Goal: Information Seeking & Learning: Learn about a topic

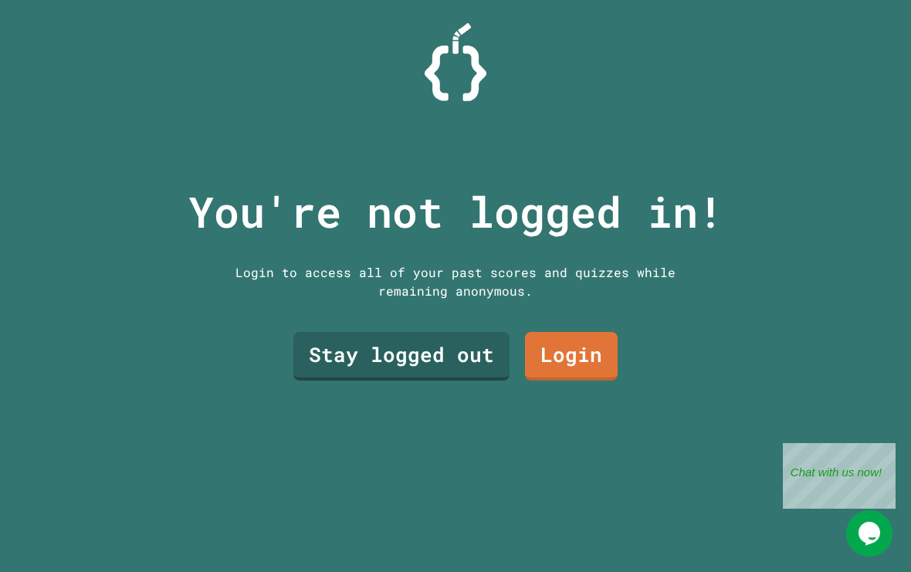
click at [448, 377] on link "Stay logged out" at bounding box center [401, 356] width 216 height 49
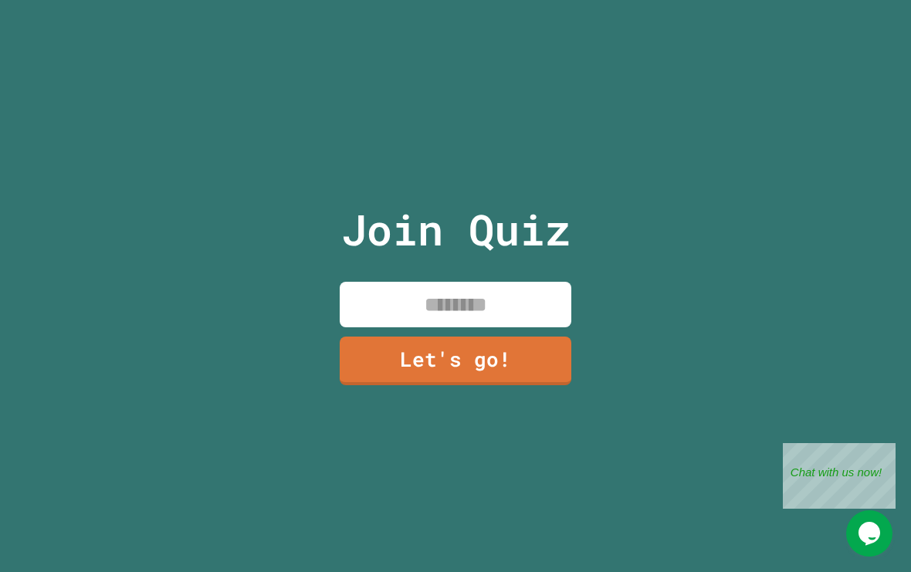
click at [530, 327] on input at bounding box center [456, 305] width 232 height 46
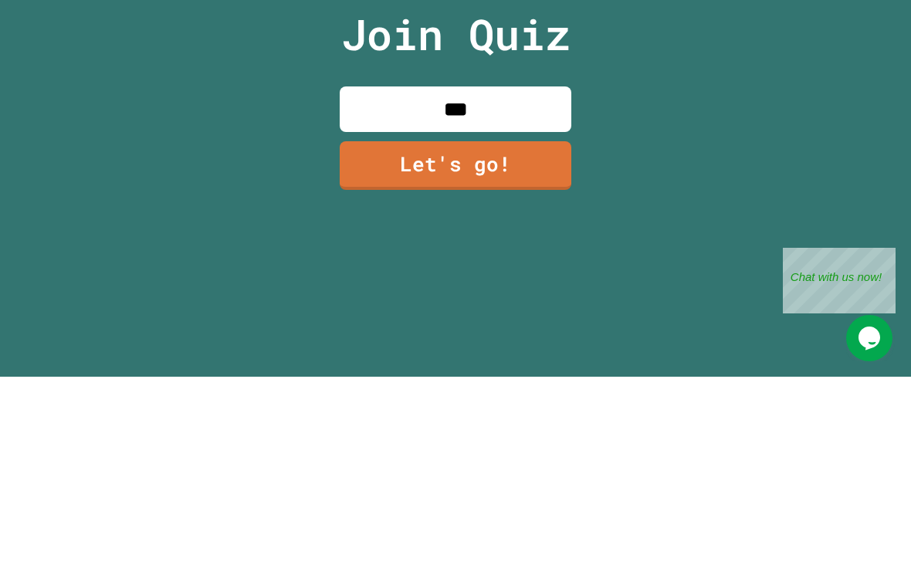
type input "****"
click at [472, 336] on link "Let's go!" at bounding box center [456, 360] width 232 height 49
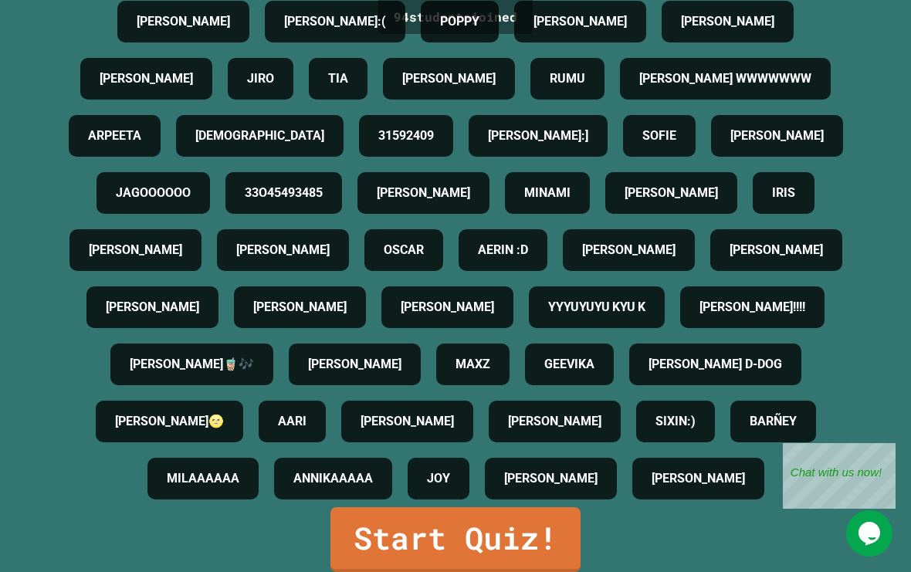
scroll to position [969, 0]
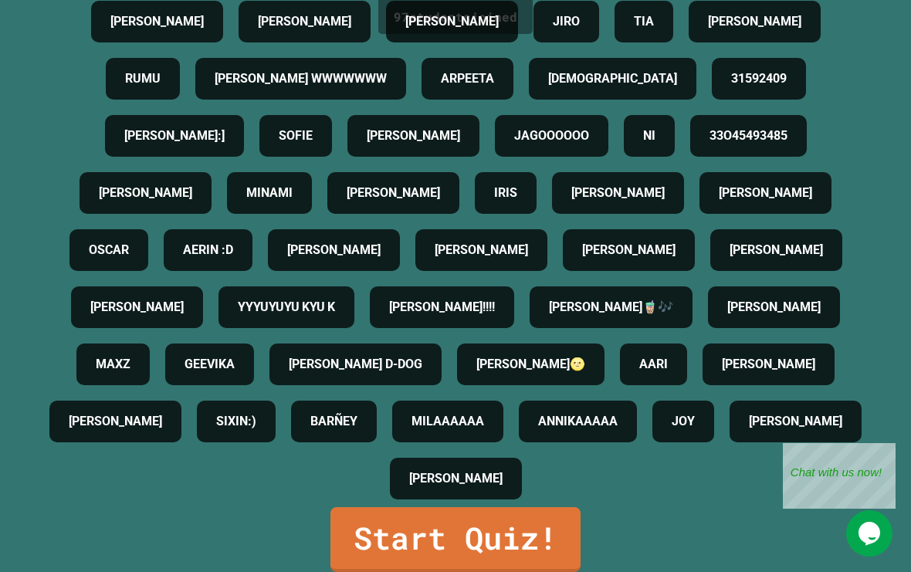
click at [502, 536] on link "Start Quiz!" at bounding box center [455, 539] width 250 height 65
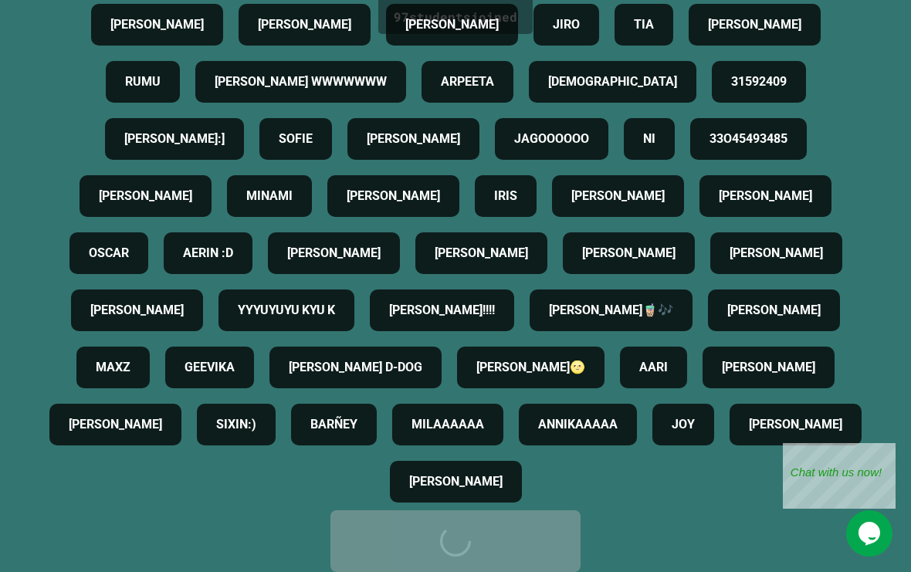
scroll to position [0, 0]
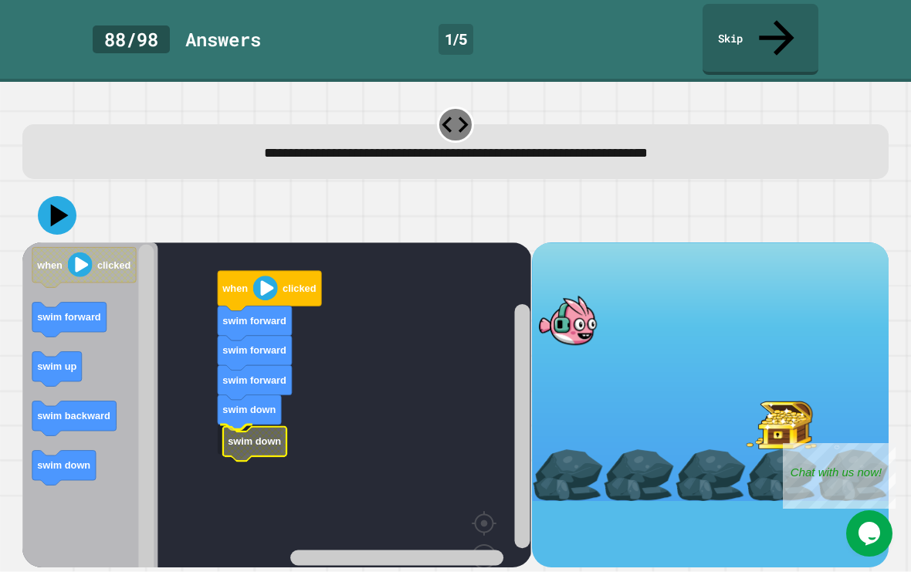
click at [232, 426] on icon "Blockly Workspace" at bounding box center [254, 443] width 63 height 35
click at [53, 204] on icon at bounding box center [60, 215] width 18 height 22
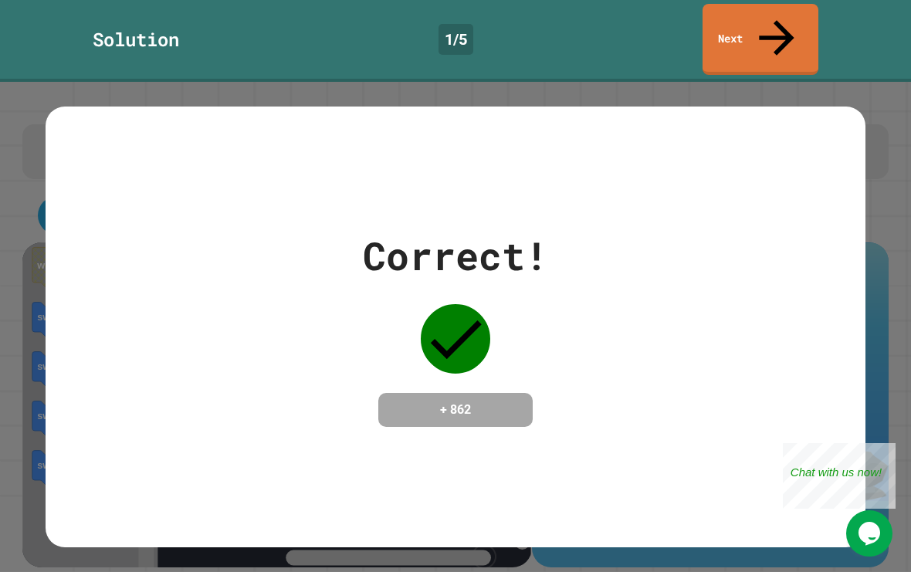
click at [785, 5] on link "Next" at bounding box center [760, 39] width 116 height 71
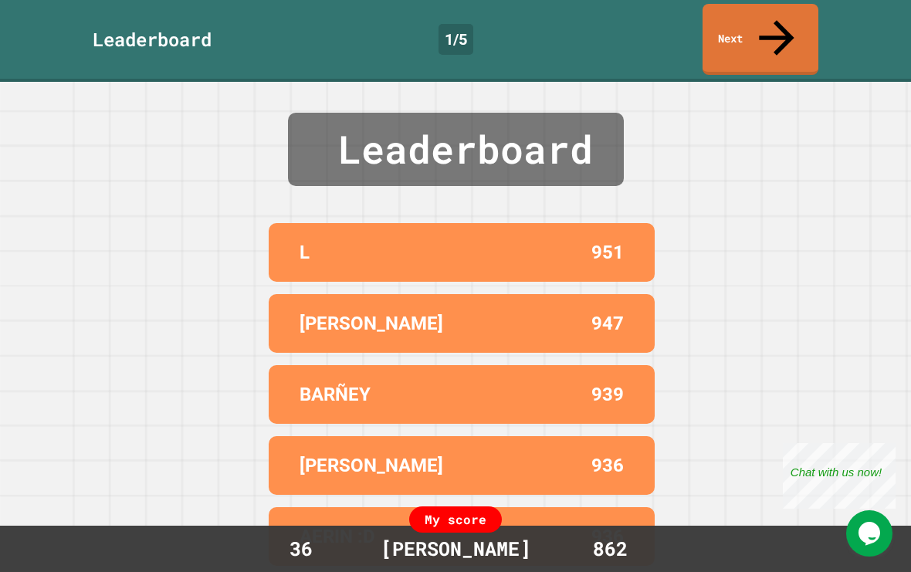
click at [817, 350] on div "Leaderboard L 951 [PERSON_NAME] 947 [PERSON_NAME] 939 [PERSON_NAME] 936 AERIN :…" at bounding box center [455, 327] width 911 height 490
click at [790, 6] on link "Next" at bounding box center [760, 39] width 116 height 71
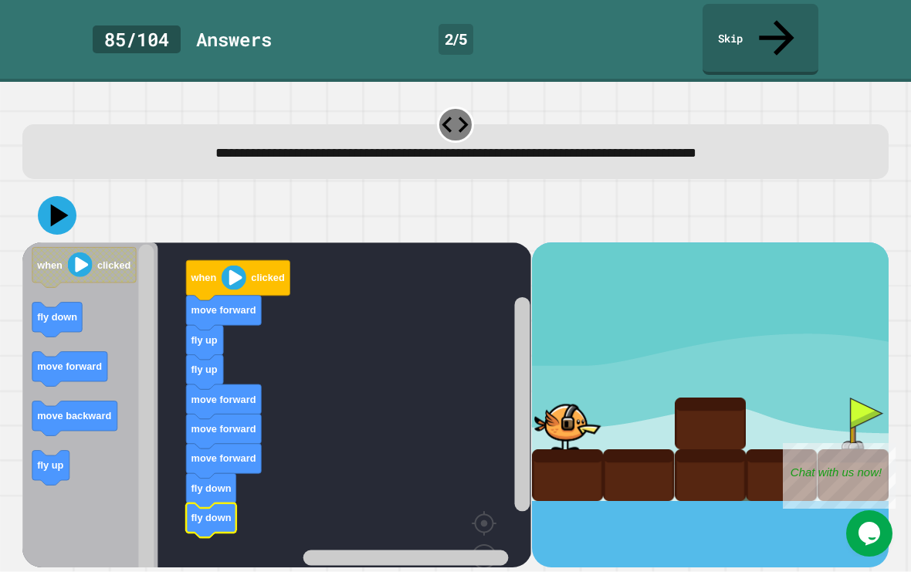
click at [214, 272] on text "when" at bounding box center [204, 278] width 26 height 12
click at [221, 260] on icon "Blockly Workspace" at bounding box center [238, 280] width 103 height 40
click at [49, 196] on icon at bounding box center [57, 215] width 39 height 39
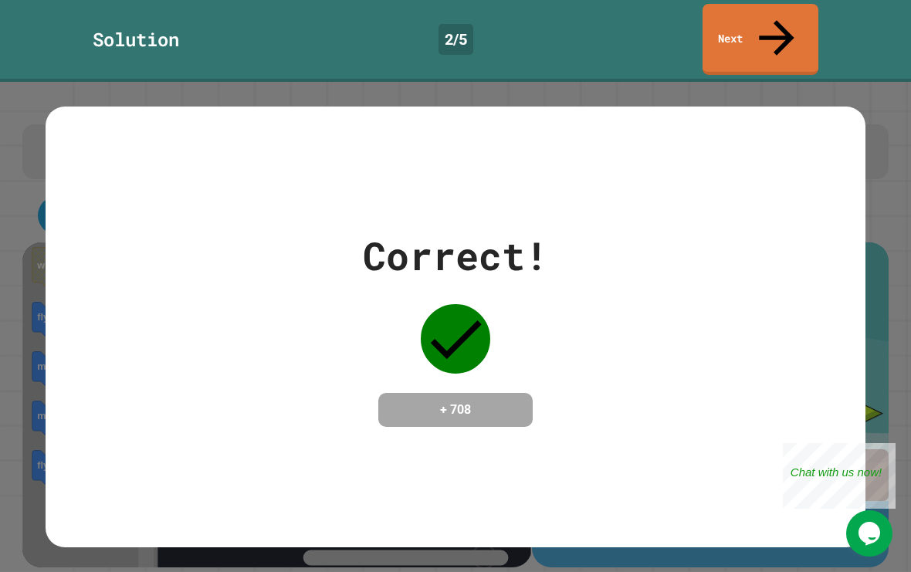
click at [796, 6] on link "Next" at bounding box center [760, 39] width 116 height 71
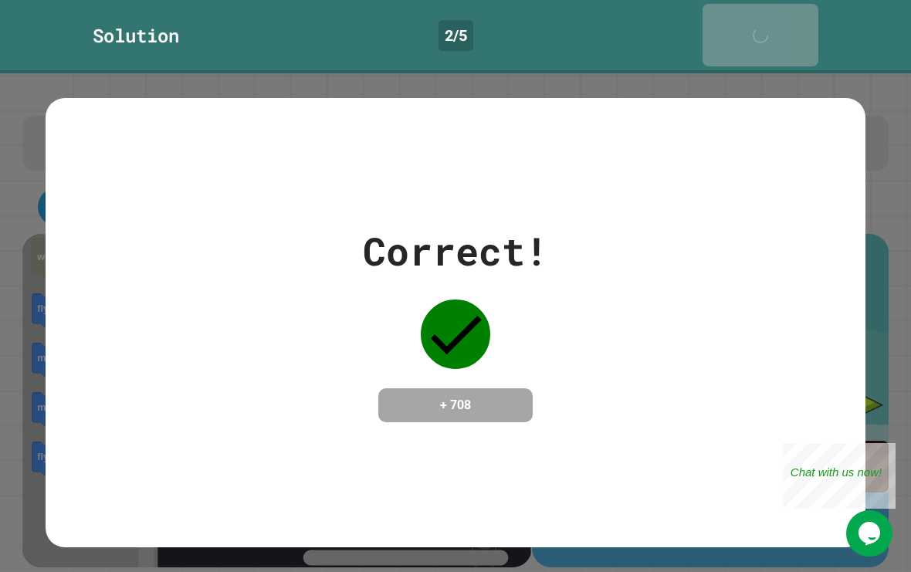
click at [803, 4] on link "Next" at bounding box center [760, 35] width 116 height 63
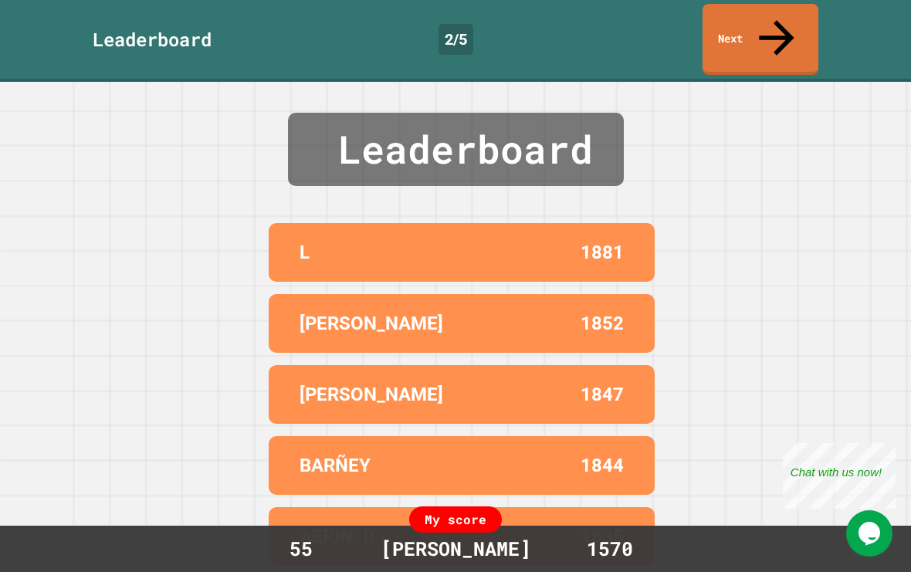
click at [769, 4] on link "Next" at bounding box center [760, 39] width 116 height 71
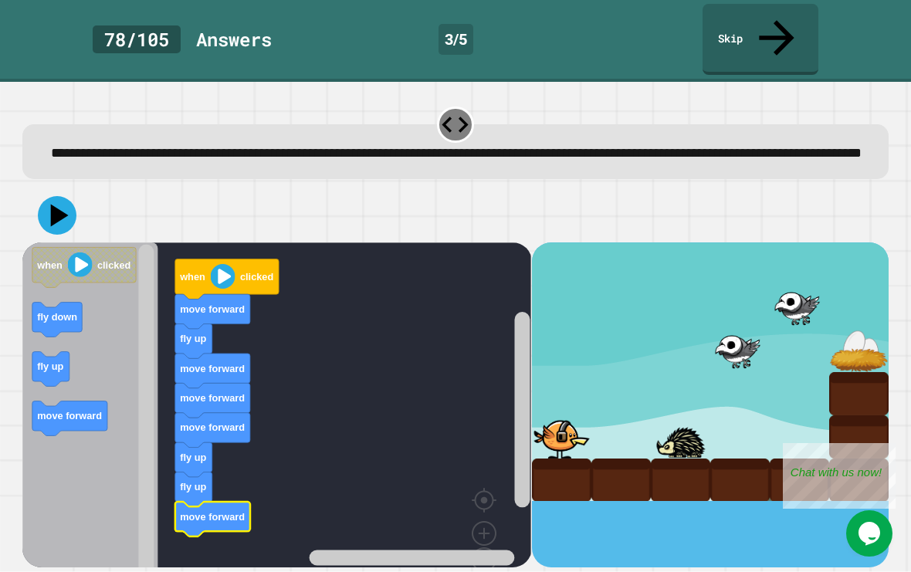
click at [59, 204] on icon at bounding box center [60, 215] width 18 height 22
click at [188, 462] on text "fly up" at bounding box center [197, 468] width 26 height 12
click at [226, 264] on image "Blockly Workspace" at bounding box center [223, 276] width 25 height 25
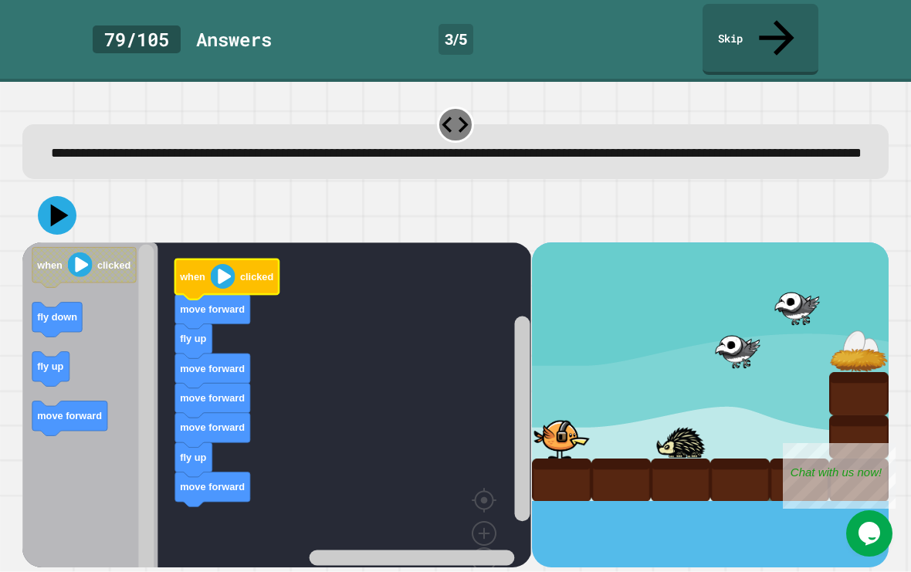
click at [69, 196] on icon at bounding box center [57, 215] width 39 height 39
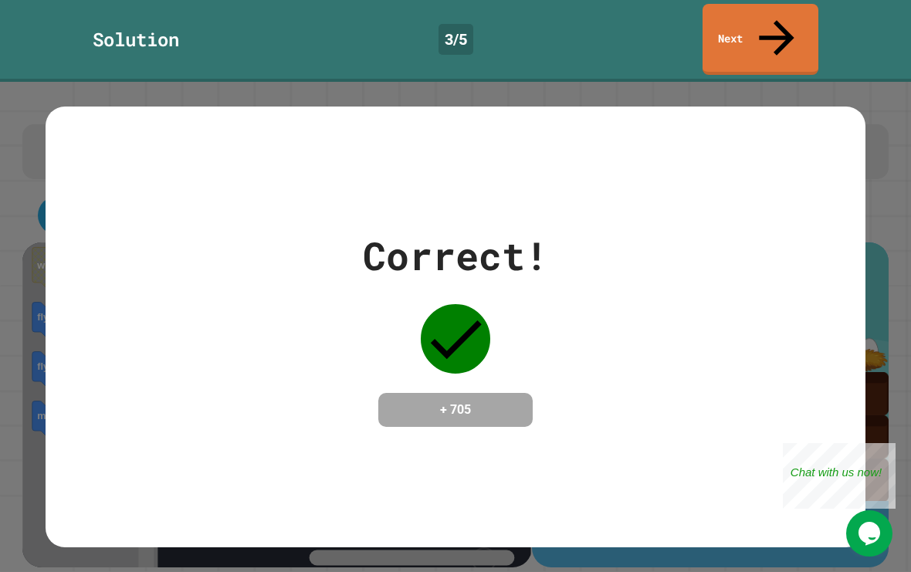
click at [788, 4] on link "Next" at bounding box center [760, 39] width 116 height 71
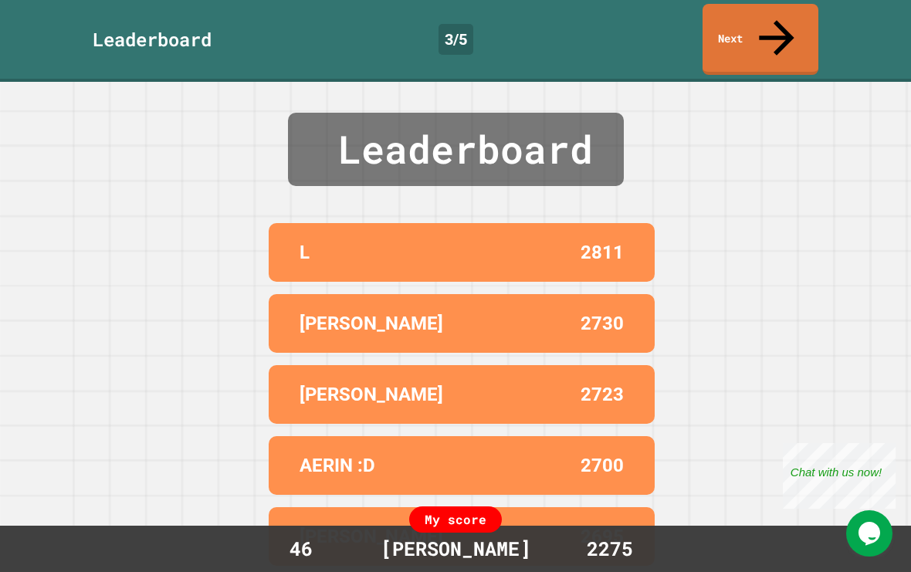
click at [787, 6] on link "Next" at bounding box center [760, 39] width 116 height 71
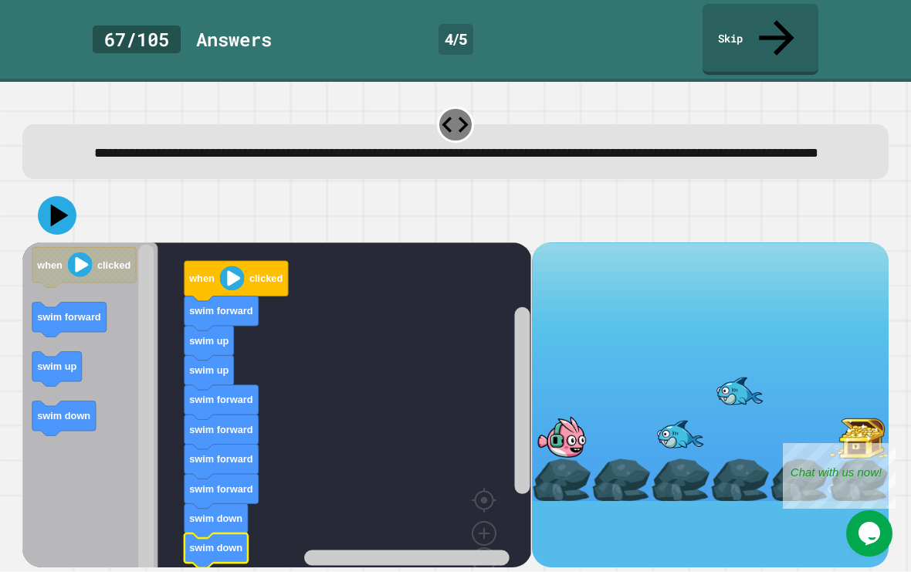
click at [54, 204] on icon at bounding box center [60, 215] width 18 height 22
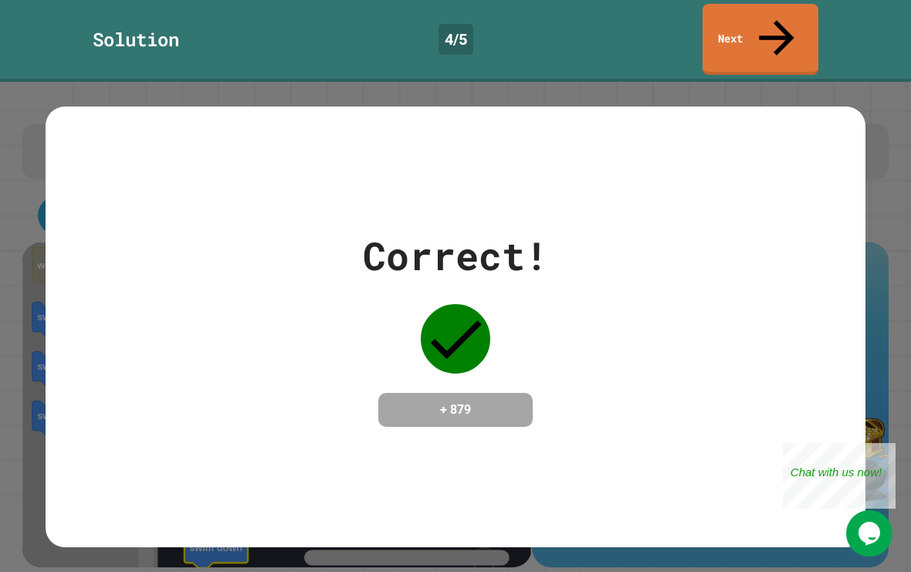
click at [775, 4] on link "Next" at bounding box center [760, 39] width 116 height 71
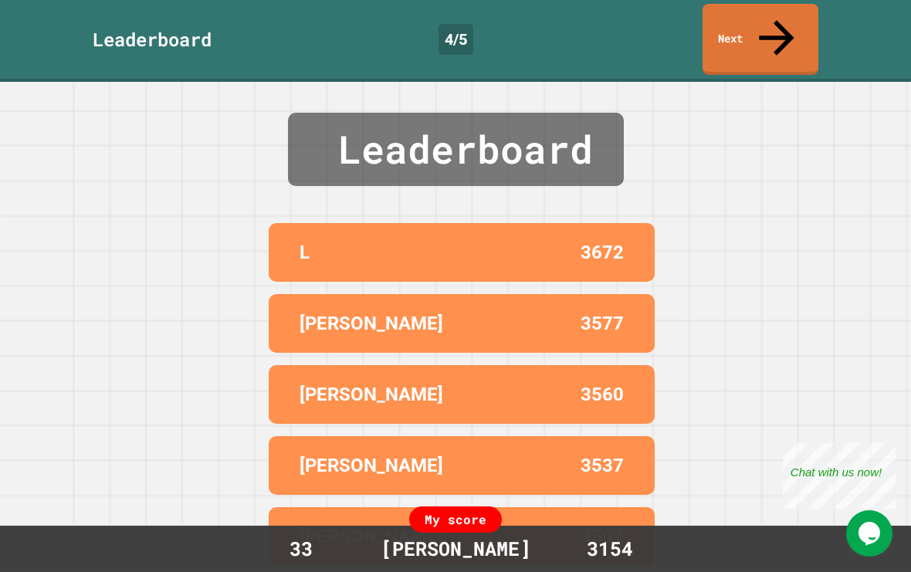
click at [771, 4] on link "Next" at bounding box center [760, 39] width 116 height 71
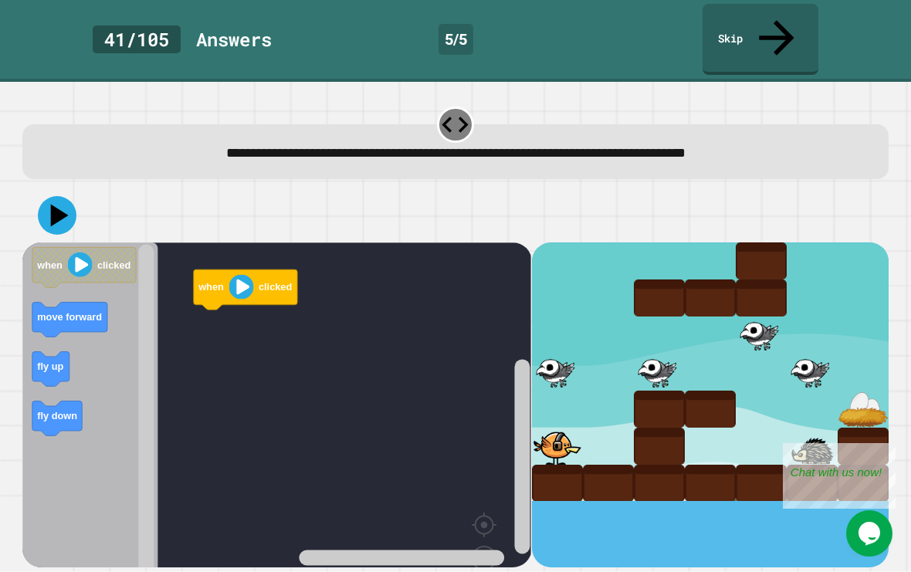
scroll to position [19, 0]
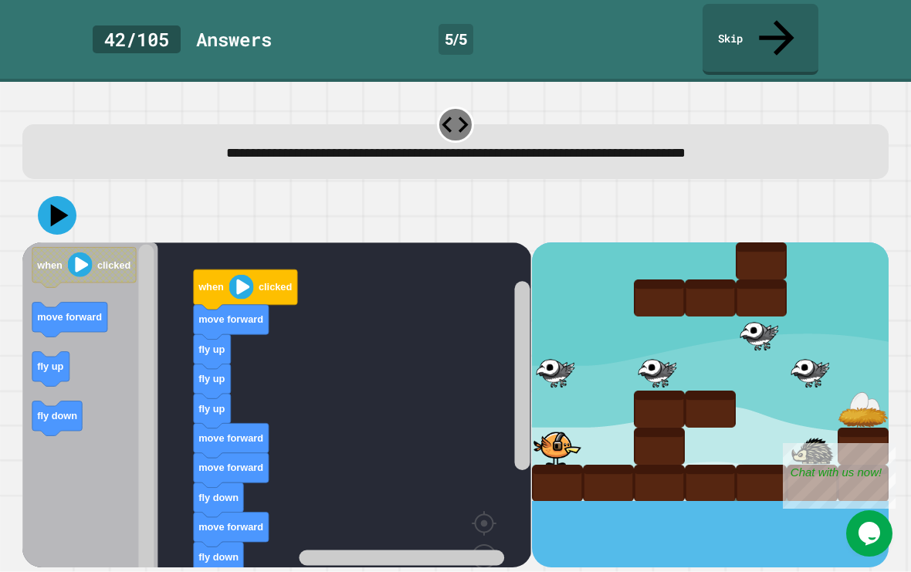
click at [52, 196] on icon at bounding box center [57, 215] width 39 height 39
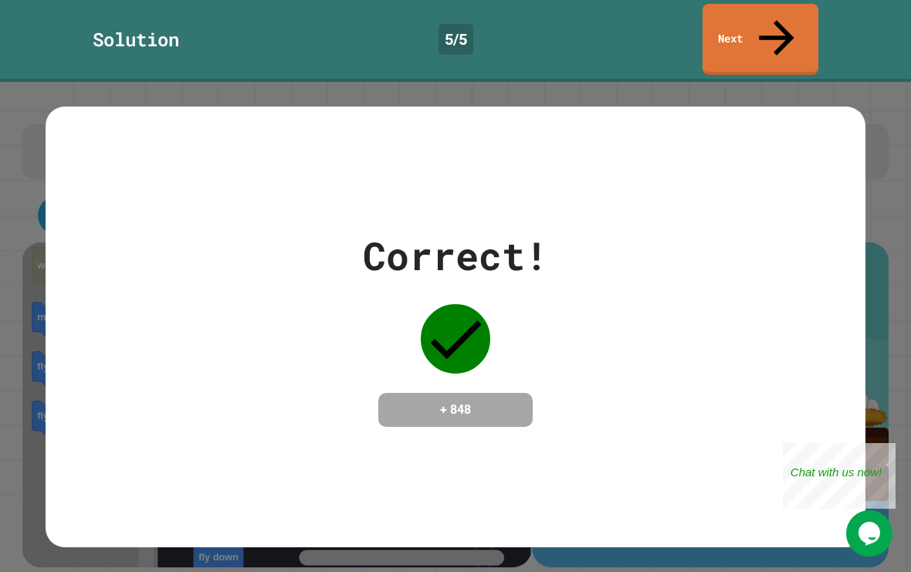
click at [787, 9] on link "Next" at bounding box center [760, 39] width 116 height 71
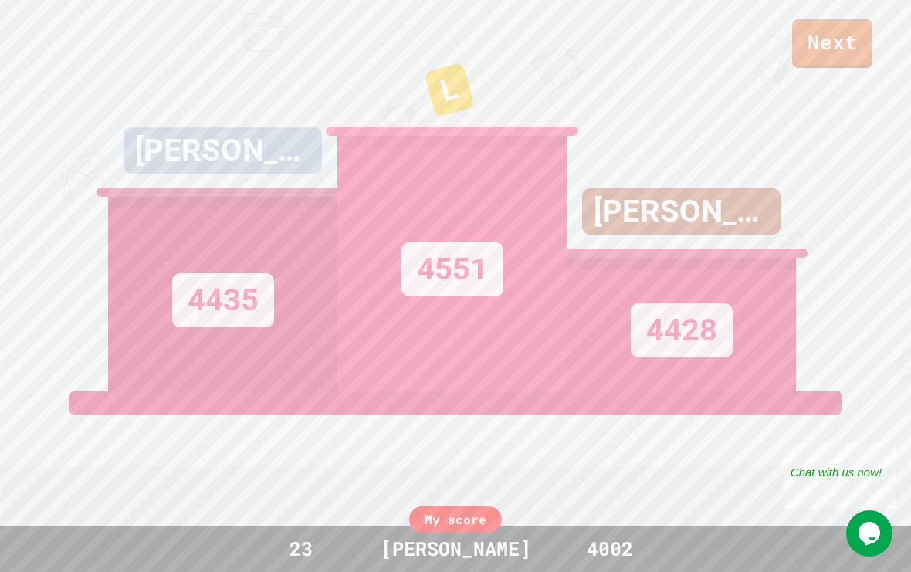
click at [850, 44] on link "Next" at bounding box center [832, 43] width 80 height 49
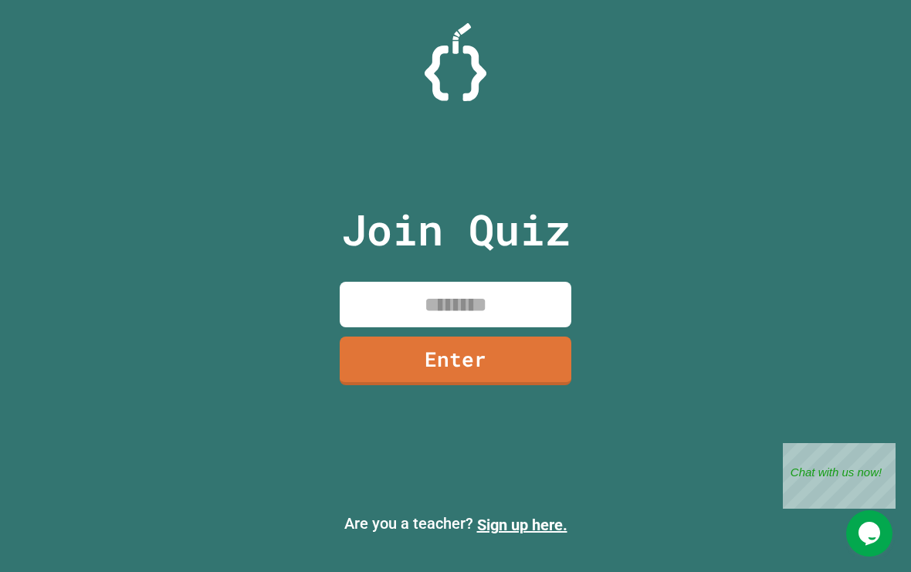
click at [680, 164] on div "Join Quiz Enter Are you a teacher? Sign up here." at bounding box center [455, 286] width 911 height 572
